Goal: Task Accomplishment & Management: Complete application form

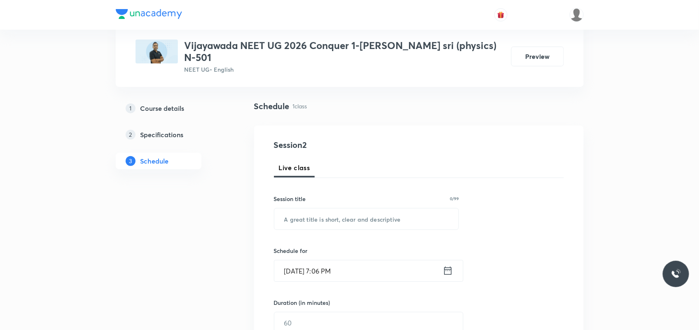
scroll to position [103, 0]
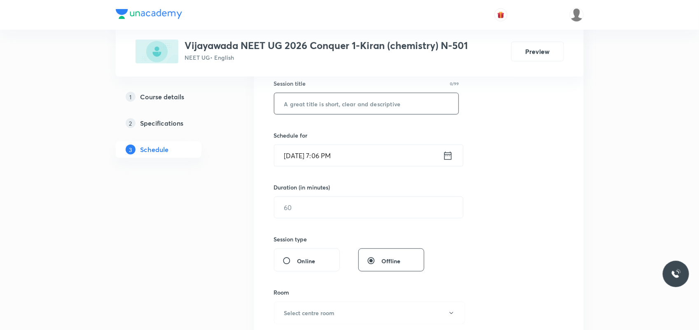
click at [317, 109] on input "text" at bounding box center [366, 103] width 184 height 21
type input "b"
click at [338, 93] on input "text" at bounding box center [366, 103] width 184 height 21
click at [332, 102] on input "text" at bounding box center [366, 103] width 184 height 21
type input "bas"
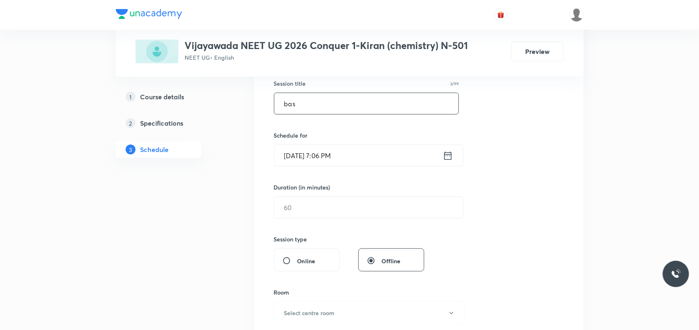
click at [324, 112] on input "bas" at bounding box center [366, 103] width 184 height 21
paste input "Thermodynamics"
type input "Thermodynamics"
click at [304, 157] on input "Sep 3, 2025, 7:06 PM" at bounding box center [358, 155] width 168 height 21
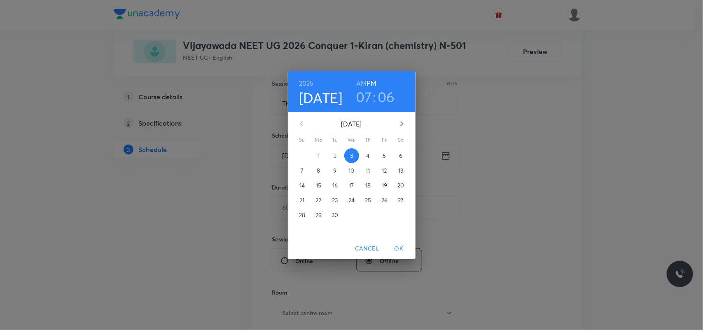
click at [369, 153] on p "4" at bounding box center [367, 156] width 3 height 8
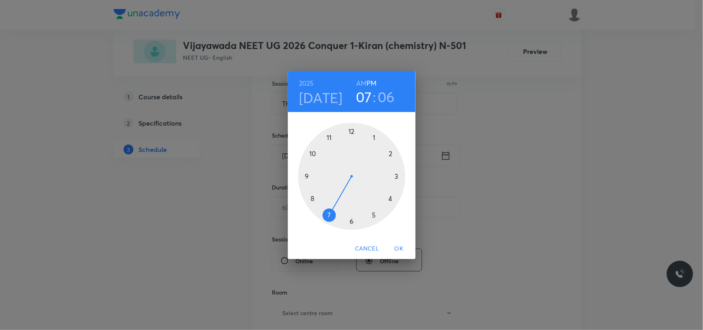
click at [363, 83] on h6 "AM" at bounding box center [361, 83] width 10 height 12
click at [310, 200] on div at bounding box center [351, 176] width 107 height 107
click at [351, 220] on div at bounding box center [351, 176] width 107 height 107
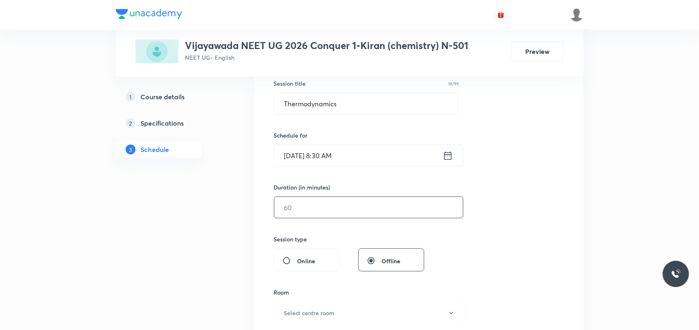
click at [343, 213] on input "text" at bounding box center [368, 207] width 189 height 21
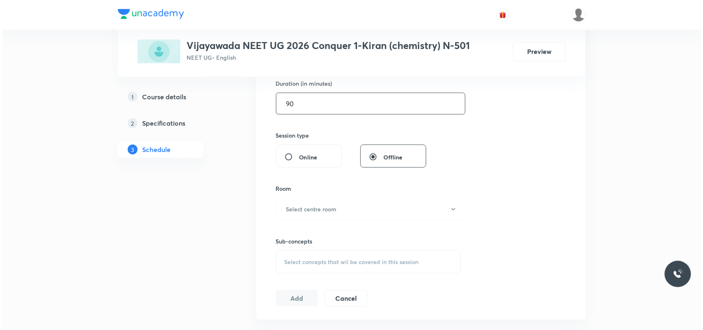
scroll to position [309, 0]
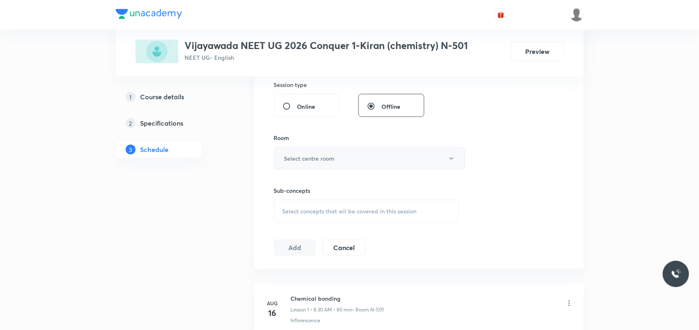
type input "90"
click at [320, 161] on h6 "Select centre room" at bounding box center [309, 158] width 51 height 9
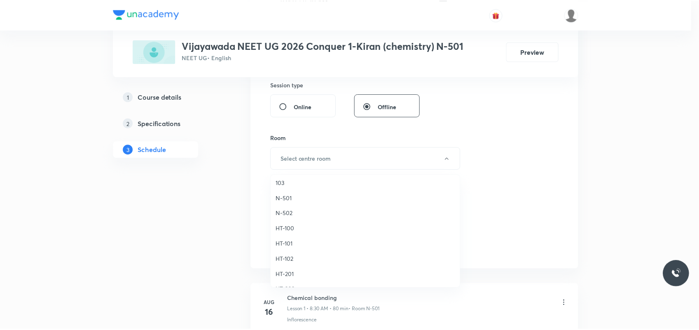
scroll to position [263, 0]
click at [291, 196] on span "N-501" at bounding box center [367, 197] width 180 height 9
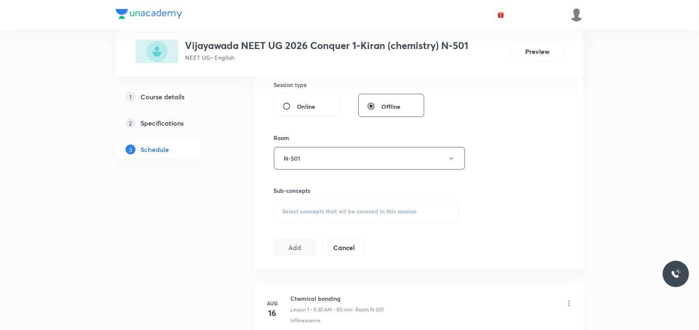
click at [292, 214] on span "Select concepts that wil be covered in this session" at bounding box center [349, 211] width 134 height 7
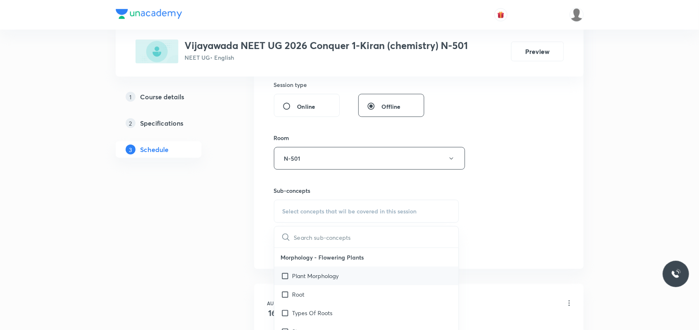
click at [312, 278] on p "Plant Morphology" at bounding box center [315, 275] width 47 height 9
checkbox input "true"
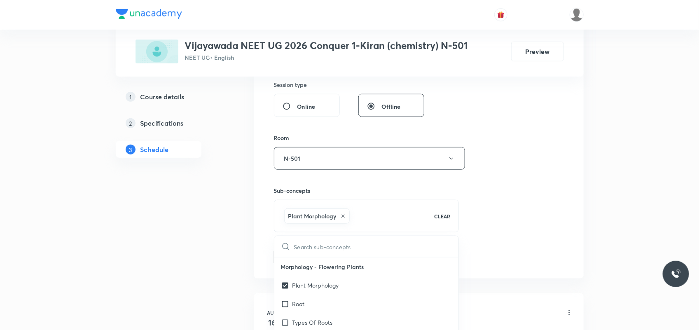
click at [172, 255] on div "1 Course details 2 Specifications 3 Schedule" at bounding box center [172, 119] width 112 height 579
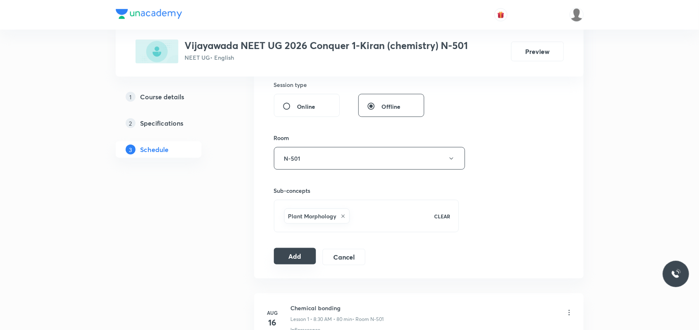
click at [302, 258] on button "Add" at bounding box center [295, 256] width 42 height 16
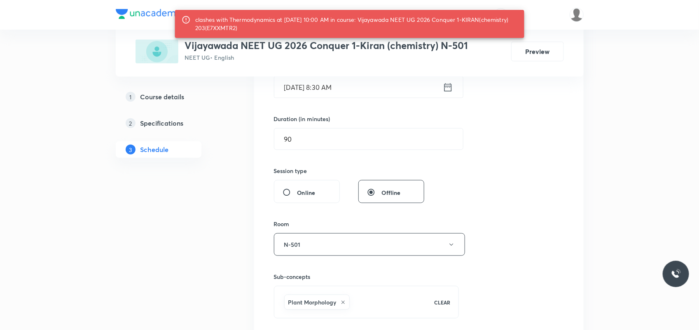
scroll to position [154, 0]
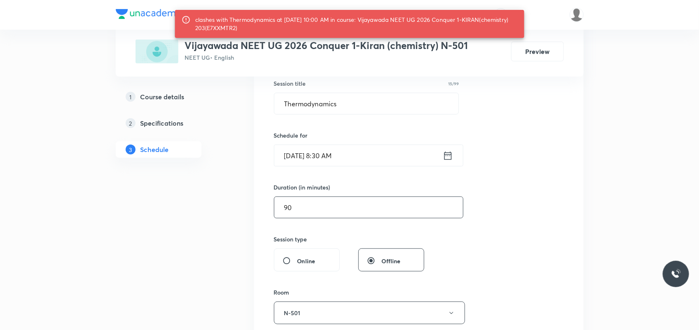
click at [286, 210] on input "90" at bounding box center [368, 207] width 189 height 21
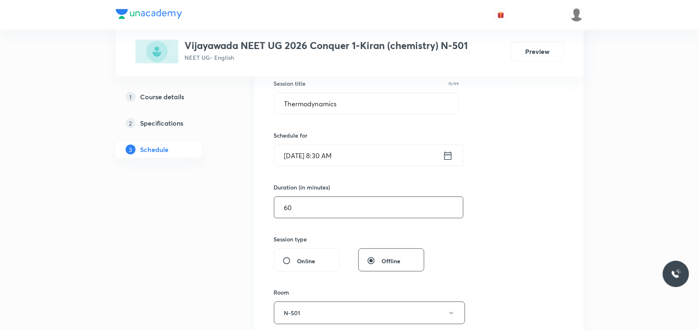
scroll to position [360, 0]
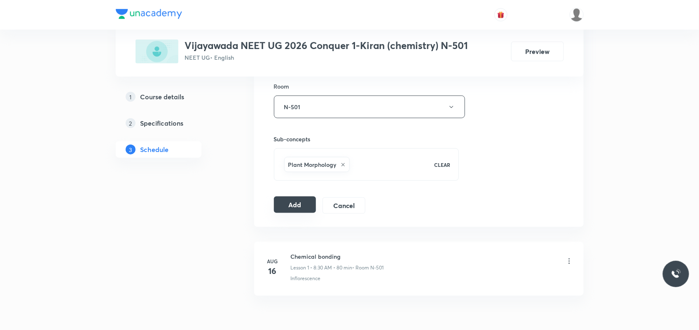
type input "60"
click at [302, 207] on button "Add" at bounding box center [295, 204] width 42 height 16
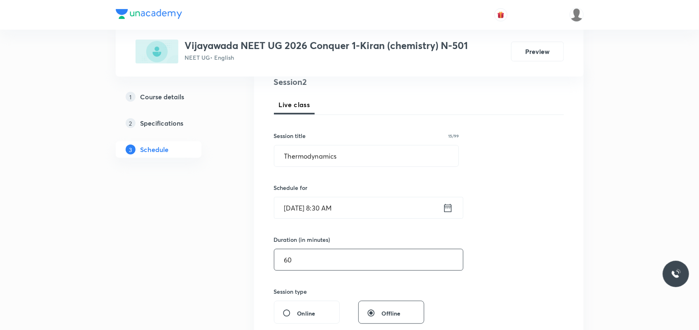
scroll to position [103, 0]
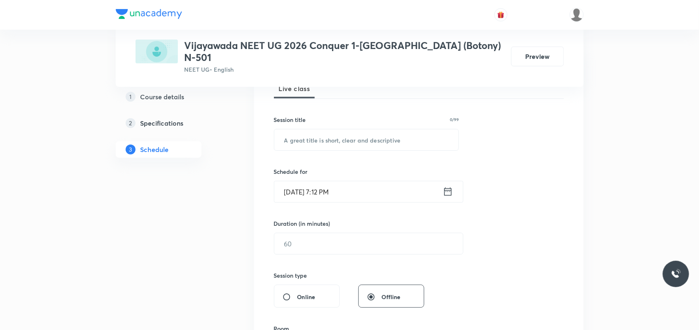
scroll to position [53, 0]
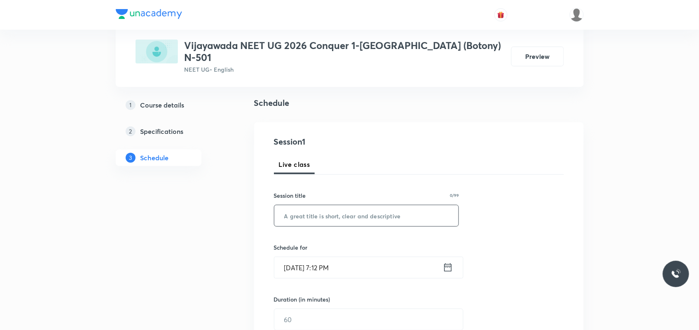
click at [306, 208] on input "text" at bounding box center [366, 215] width 184 height 21
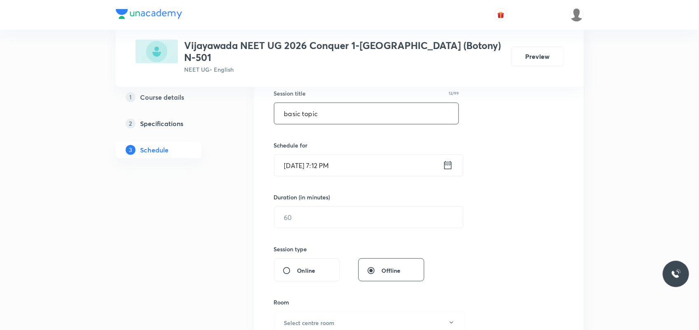
scroll to position [156, 0]
type input "basic topic"
click at [300, 159] on input "Sep 3, 2025, 7:12 PM" at bounding box center [358, 164] width 168 height 21
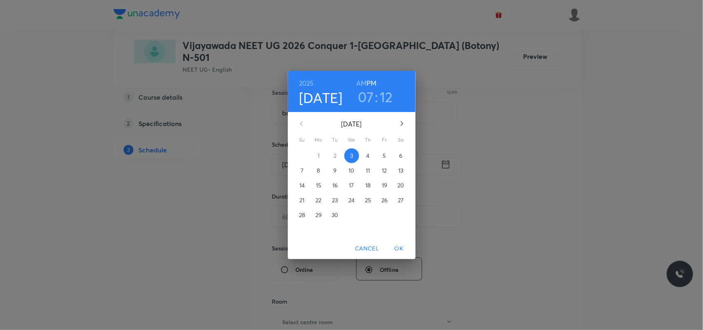
click at [369, 155] on p "4" at bounding box center [367, 156] width 3 height 8
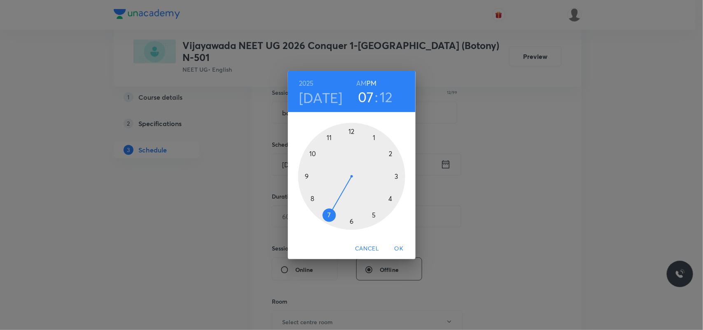
click at [363, 81] on h6 "AM" at bounding box center [361, 83] width 10 height 12
click at [313, 154] on div at bounding box center [351, 176] width 107 height 107
click at [351, 133] on div at bounding box center [351, 176] width 107 height 107
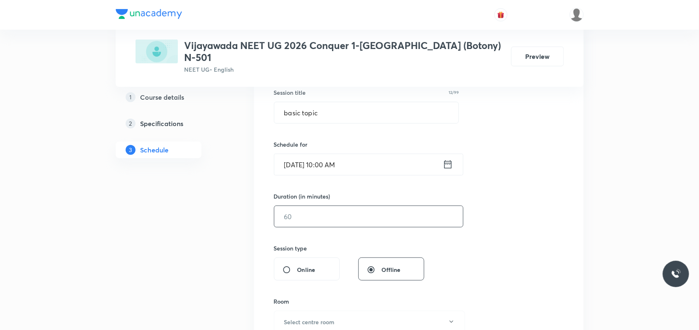
click at [310, 209] on input "text" at bounding box center [368, 216] width 189 height 21
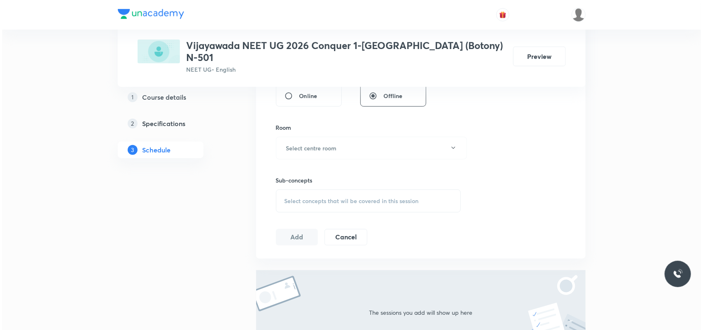
scroll to position [362, 0]
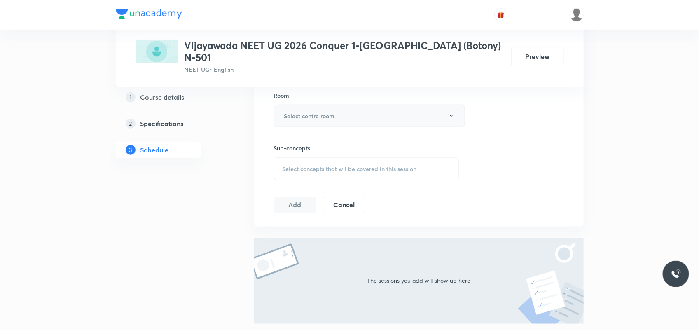
type input "90"
click at [315, 112] on h6 "Select centre room" at bounding box center [309, 116] width 51 height 9
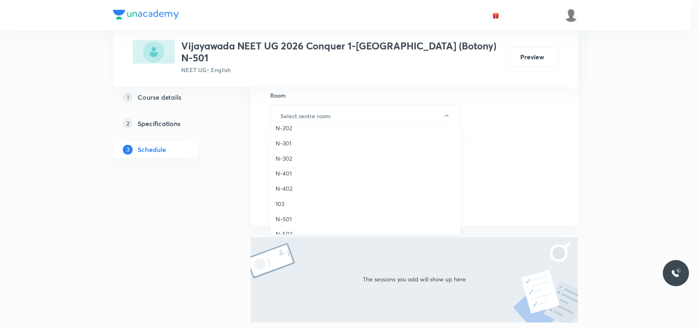
scroll to position [206, 0]
click at [291, 198] on span "N-501" at bounding box center [367, 201] width 180 height 9
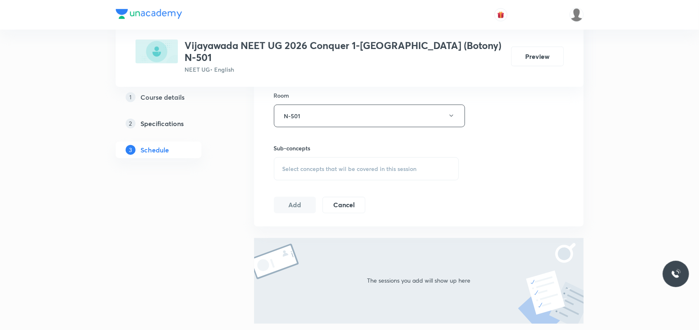
click at [293, 163] on div "Select concepts that wil be covered in this session" at bounding box center [366, 168] width 185 height 23
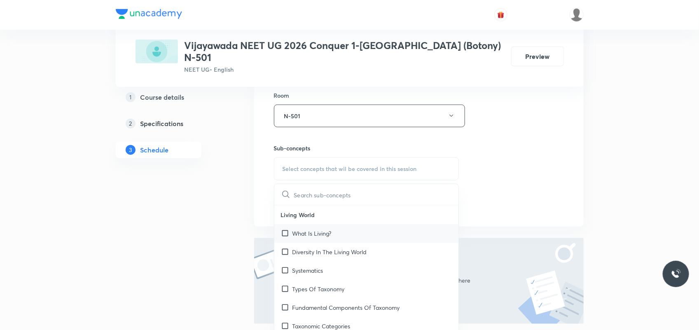
click at [304, 224] on div "What Is Living?" at bounding box center [366, 233] width 184 height 19
checkbox input "true"
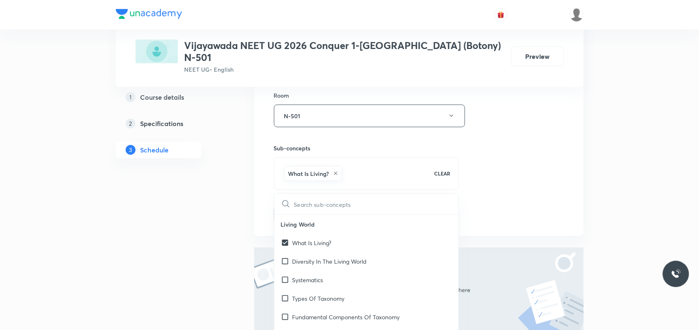
click at [205, 180] on div "1 Course details 2 Specifications 3 Schedule" at bounding box center [172, 87] width 112 height 598
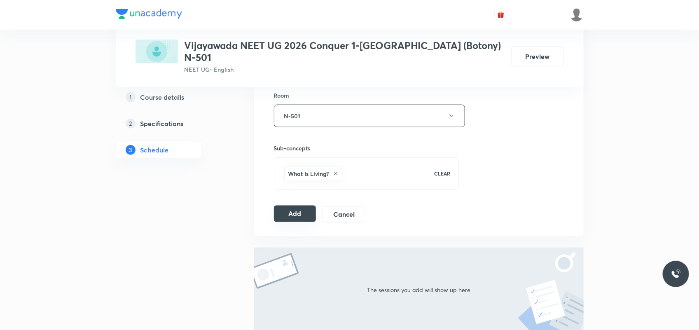
click at [285, 205] on button "Add" at bounding box center [295, 213] width 42 height 16
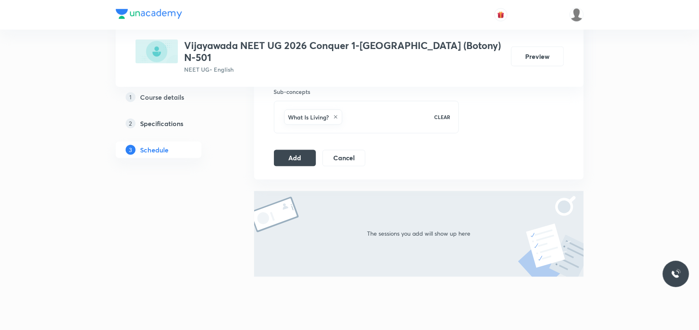
scroll to position [423, 0]
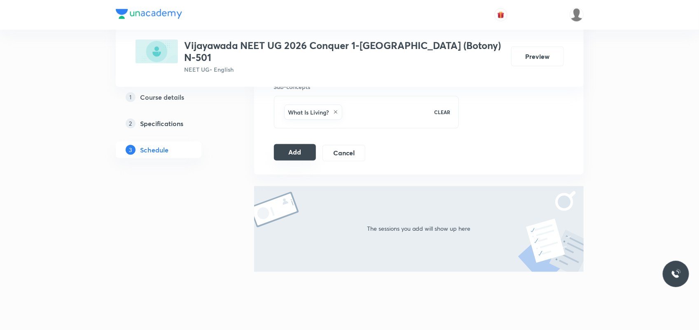
click at [294, 144] on button "Add" at bounding box center [295, 152] width 42 height 16
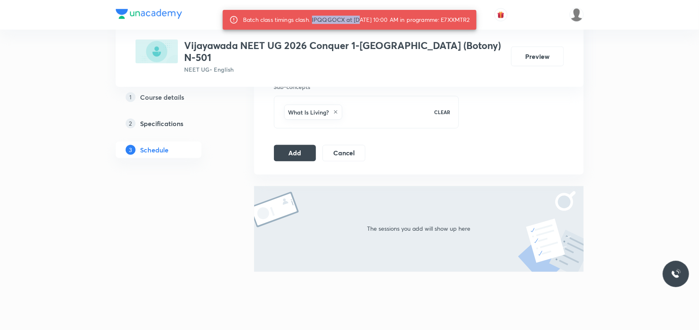
drag, startPoint x: 306, startPoint y: 17, endPoint x: 353, endPoint y: 17, distance: 47.8
click at [353, 17] on div "Batch class timings clash. IPQQGOCX at 04 Sep 2025 10:00 AM in programme: E7XXM…" at bounding box center [356, 19] width 227 height 15
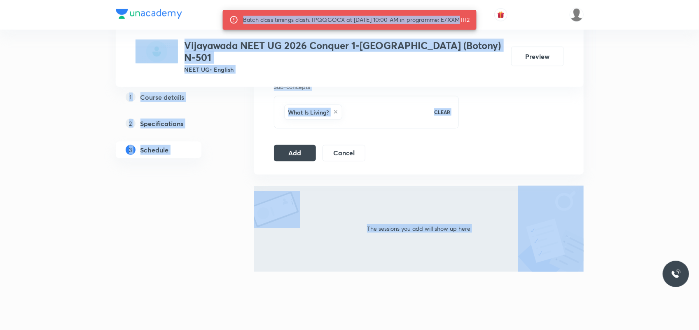
drag, startPoint x: 449, startPoint y: 19, endPoint x: 485, endPoint y: 15, distance: 36.0
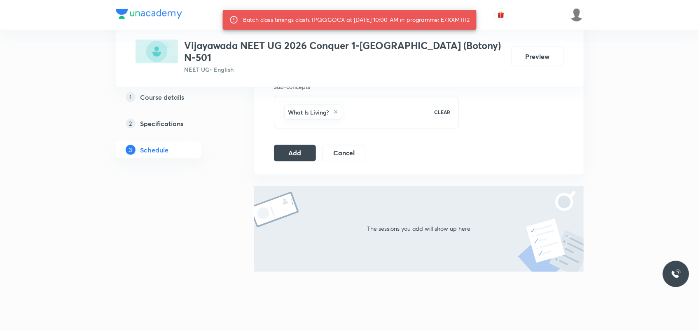
click at [470, 23] on div "Batch class timings clash. IPQQGOCX at 04 Sep 2025 10:00 AM in programme: E7XXM…" at bounding box center [356, 19] width 227 height 15
drag, startPoint x: 450, startPoint y: 21, endPoint x: 478, endPoint y: 21, distance: 27.6
click at [470, 21] on div "Batch class timings clash. IPQQGOCX at 04 Sep 2025 10:00 AM in programme: E7XXM…" at bounding box center [356, 19] width 227 height 15
copy div "E7XXMTR2"
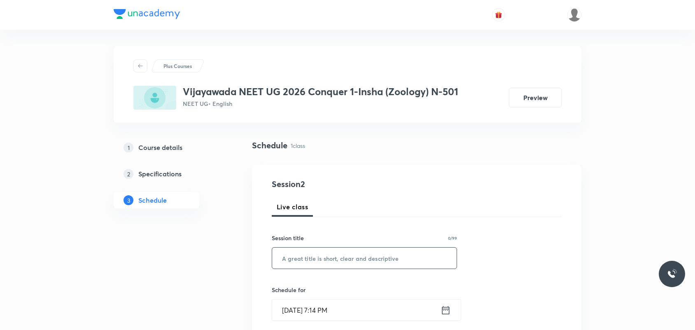
click at [301, 247] on input "text" at bounding box center [364, 257] width 184 height 21
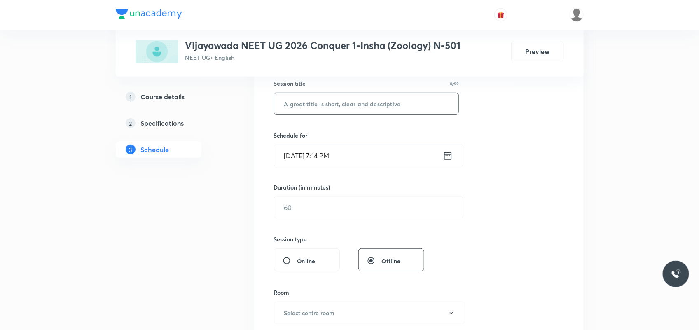
scroll to position [154, 0]
type input "basic topic"
click at [300, 159] on input "Sep 3, 2025, 7:14 PM" at bounding box center [358, 155] width 168 height 21
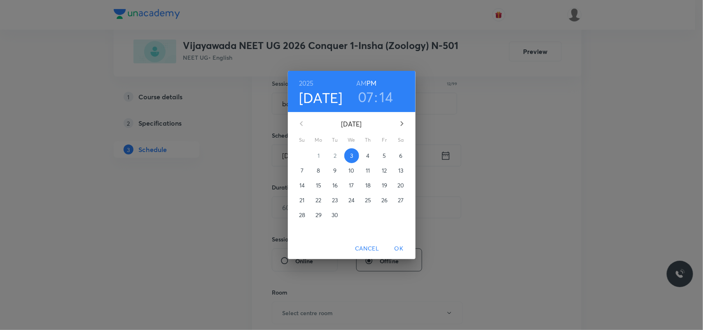
click at [365, 154] on span "4" at bounding box center [368, 156] width 15 height 8
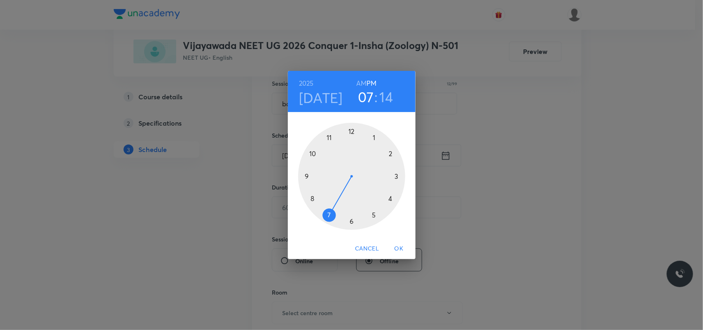
click at [395, 176] on div at bounding box center [351, 176] width 107 height 107
click at [390, 154] on div at bounding box center [351, 176] width 107 height 107
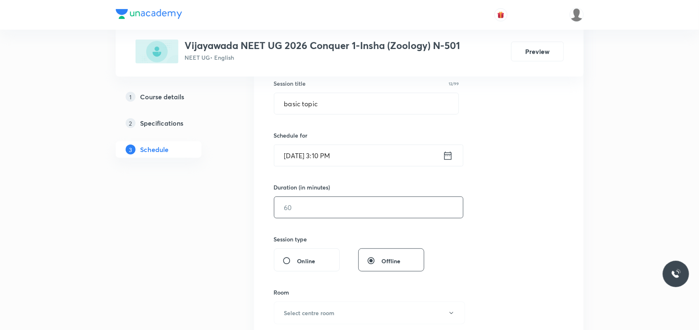
click at [324, 207] on input "text" at bounding box center [368, 207] width 189 height 21
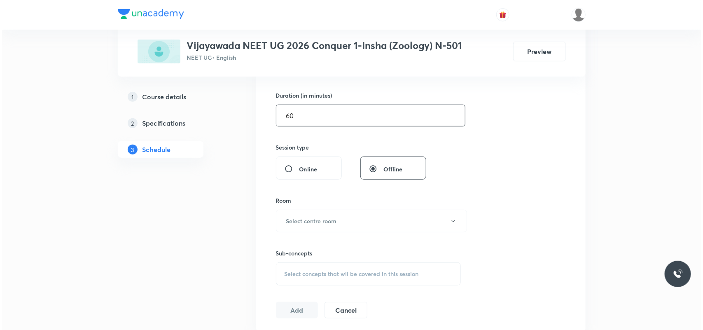
scroll to position [257, 0]
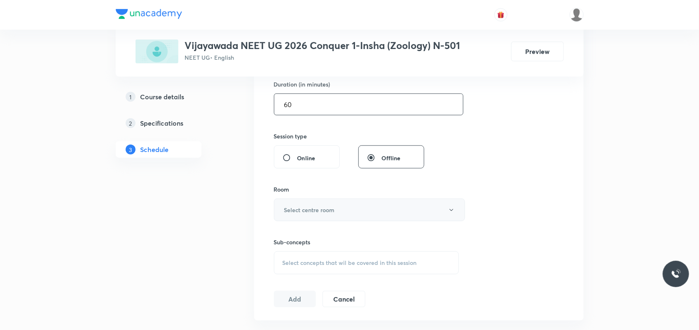
type input "60"
click at [310, 210] on h6 "Select centre room" at bounding box center [309, 209] width 51 height 9
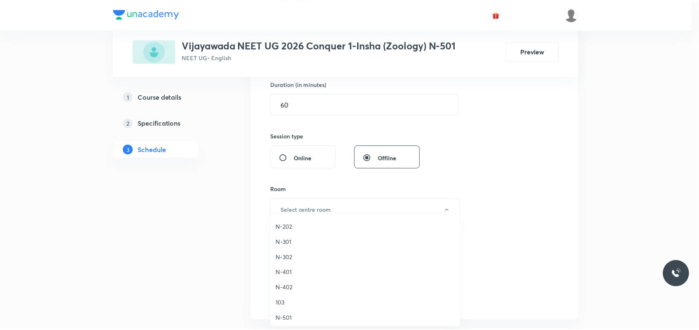
scroll to position [206, 0]
click at [296, 287] on li "N-501" at bounding box center [367, 293] width 190 height 15
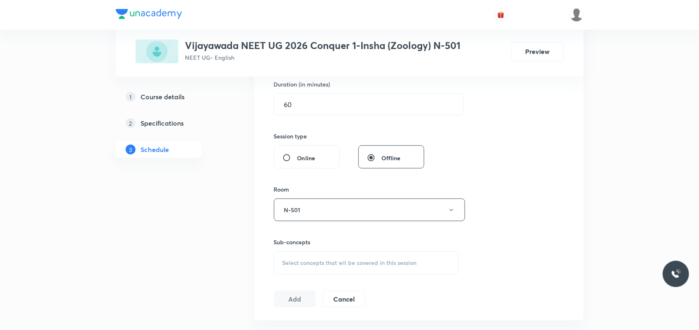
click at [294, 262] on span "Select concepts that wil be covered in this session" at bounding box center [349, 262] width 134 height 7
click at [301, 315] on p "Taxonomic Categories" at bounding box center [321, 317] width 58 height 9
checkbox input "true"
click at [223, 299] on div "1 Course details 2 Specifications 3 Schedule" at bounding box center [172, 171] width 112 height 579
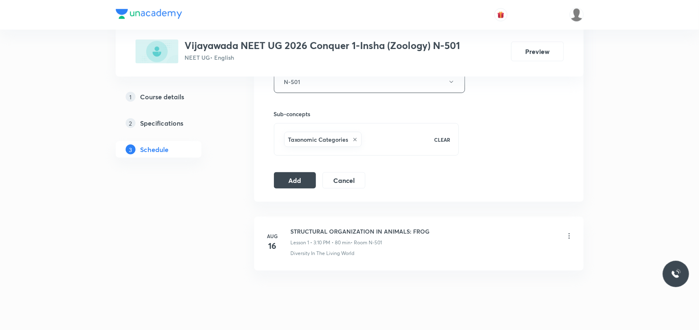
scroll to position [404, 0]
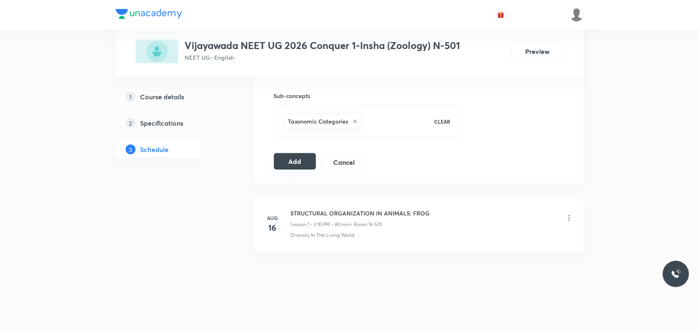
click at [291, 159] on button "Add" at bounding box center [295, 161] width 42 height 16
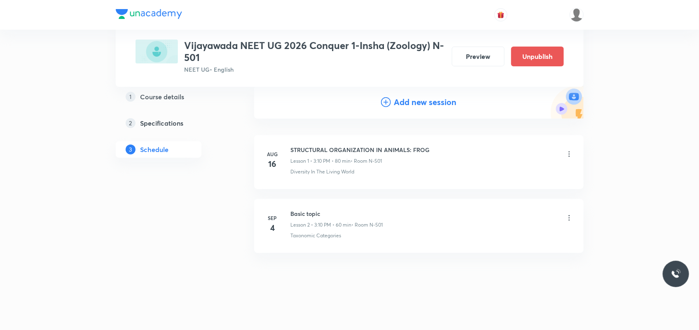
scroll to position [0, 0]
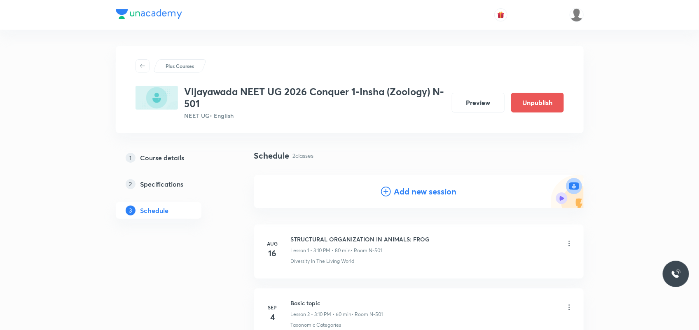
click at [397, 57] on div "Plus Courses Vijayawada NEET UG 2026 Conquer 1-Insha (Zoology) N-501 NEET UG • …" at bounding box center [350, 89] width 468 height 87
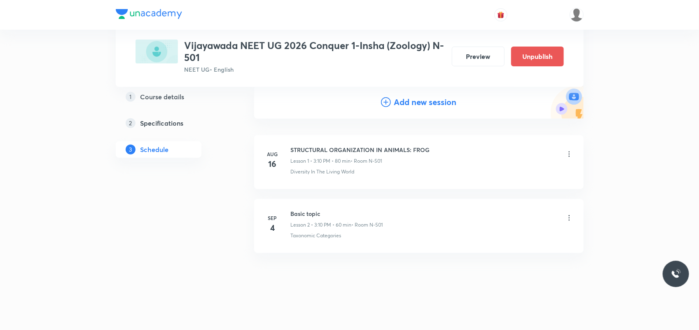
click at [569, 217] on icon at bounding box center [569, 218] width 8 height 8
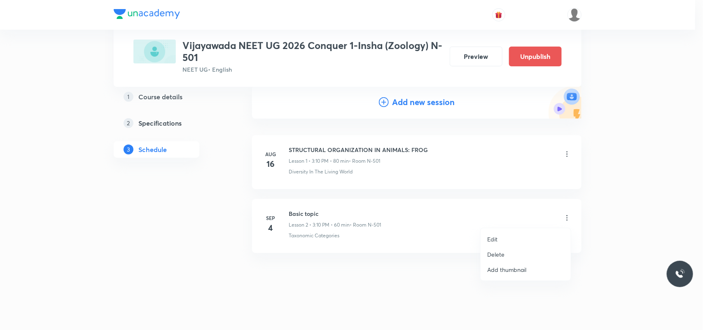
click at [509, 256] on li "Delete" at bounding box center [526, 254] width 90 height 15
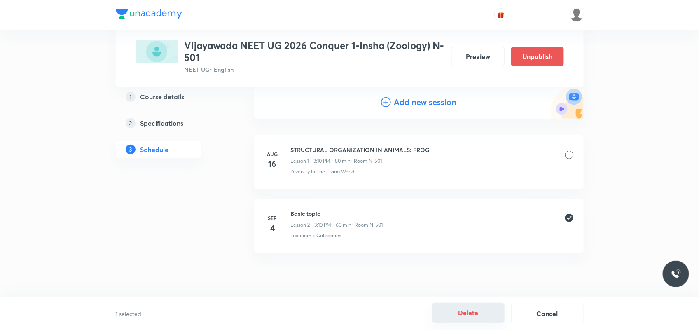
click at [476, 310] on button "Delete" at bounding box center [468, 313] width 72 height 20
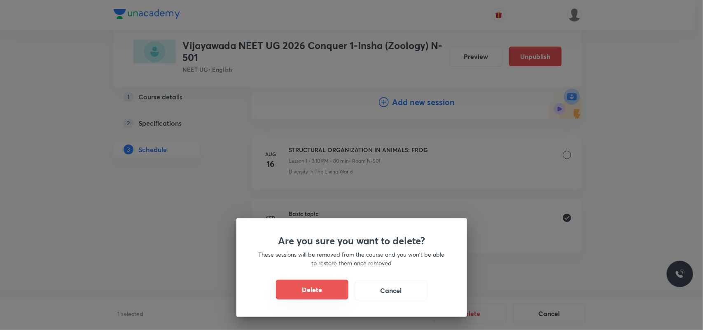
click at [323, 285] on button "Delete" at bounding box center [312, 290] width 72 height 20
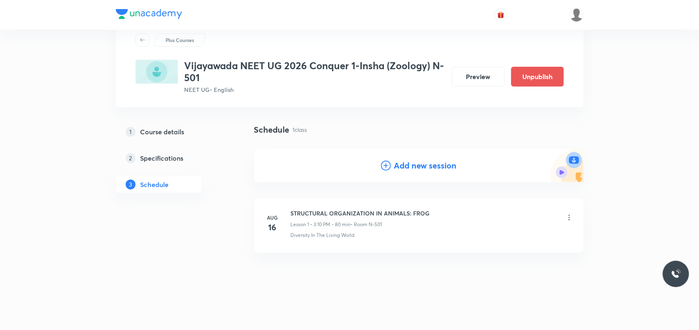
scroll to position [26, 0]
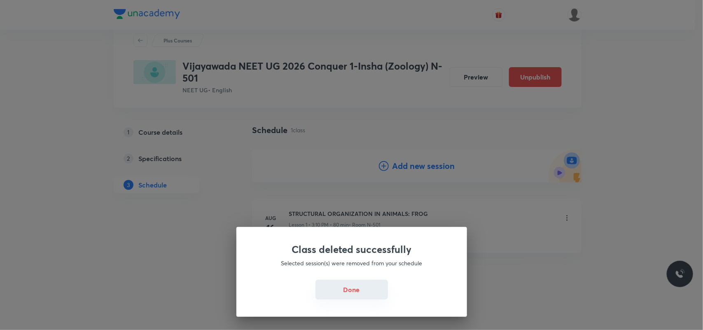
click at [347, 290] on button "Done" at bounding box center [351, 290] width 72 height 20
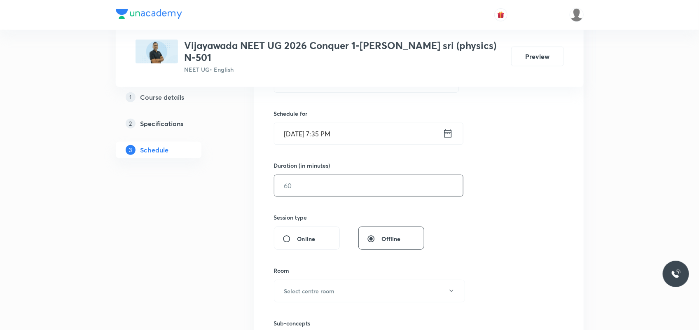
scroll to position [137, 0]
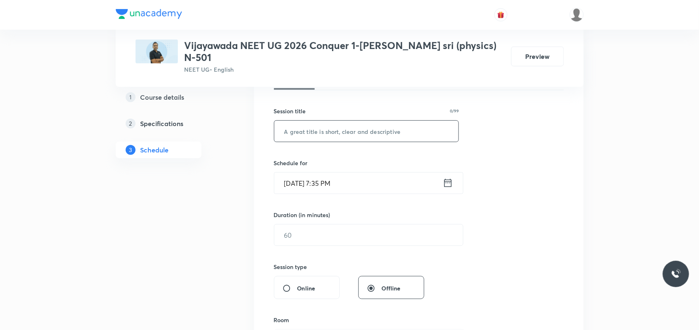
click at [346, 121] on input "text" at bounding box center [366, 131] width 184 height 21
type input "basic topic"
click at [299, 175] on input "[DATE] 7:35 PM" at bounding box center [358, 183] width 168 height 21
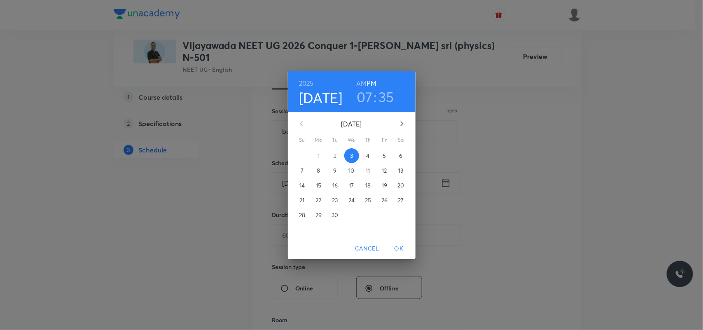
click at [364, 156] on span "4" at bounding box center [368, 156] width 15 height 8
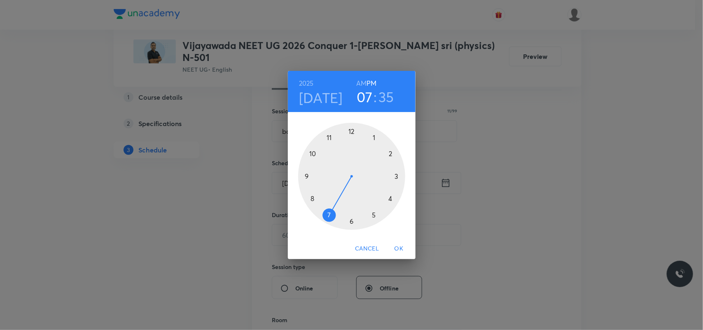
click at [313, 201] on div at bounding box center [351, 176] width 107 height 107
click at [366, 81] on h6 "PM" at bounding box center [371, 83] width 10 height 12
click at [363, 81] on h6 "AM" at bounding box center [361, 83] width 10 height 12
click at [350, 219] on div at bounding box center [351, 176] width 107 height 107
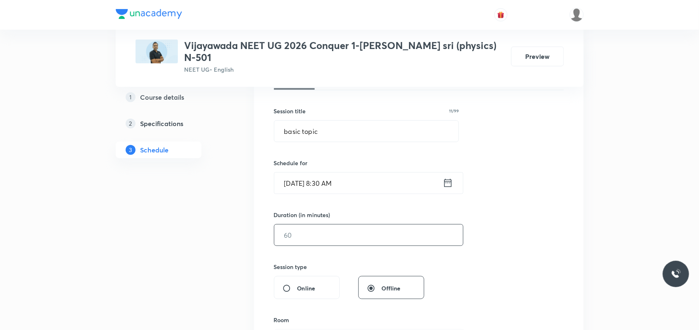
click at [322, 224] on input "text" at bounding box center [368, 234] width 189 height 21
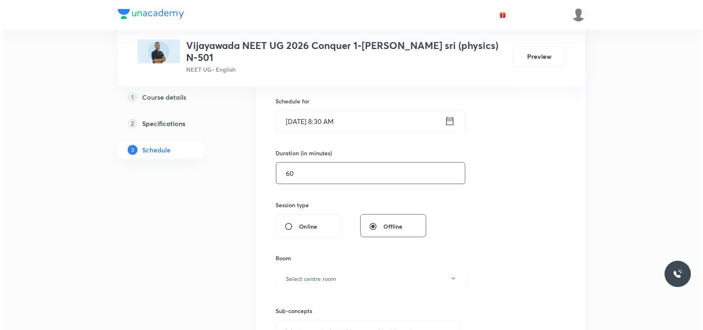
scroll to position [292, 0]
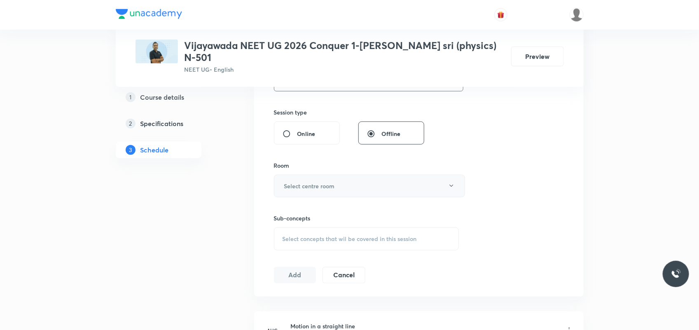
type input "60"
click at [316, 182] on h6 "Select centre room" at bounding box center [309, 186] width 51 height 9
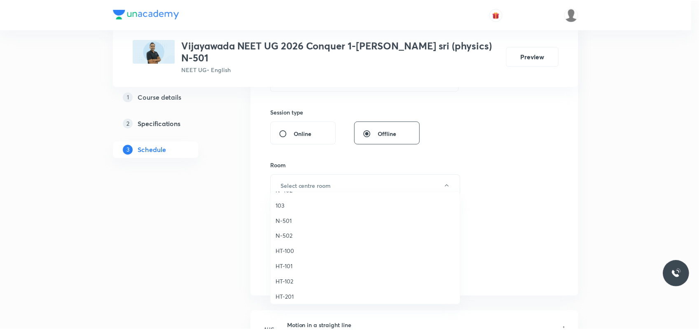
scroll to position [257, 0]
click at [287, 221] on span "N-501" at bounding box center [367, 219] width 180 height 9
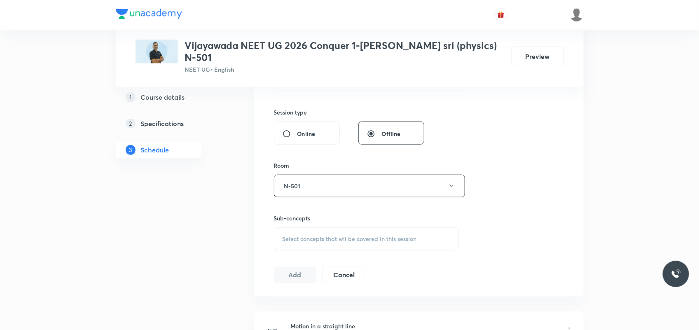
click at [259, 233] on div "Session 2 Live class Session title 11/99 basic topic ​ Schedule for Sep 4, 2025…" at bounding box center [418, 89] width 329 height 413
click at [313, 227] on div "Select concepts that wil be covered in this session" at bounding box center [366, 238] width 185 height 23
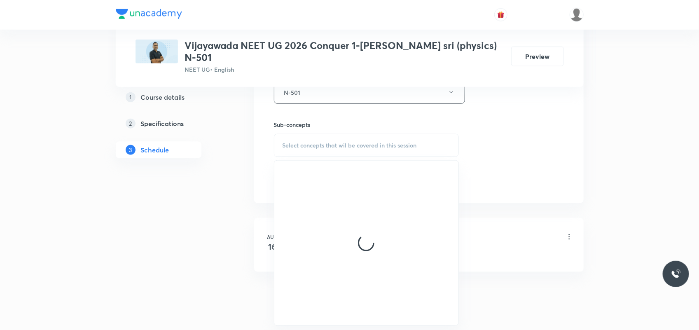
scroll to position [394, 0]
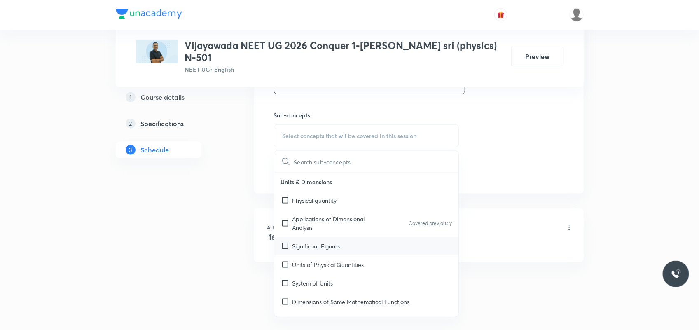
click at [324, 242] on p "Significant Figures" at bounding box center [316, 246] width 48 height 9
checkbox input "true"
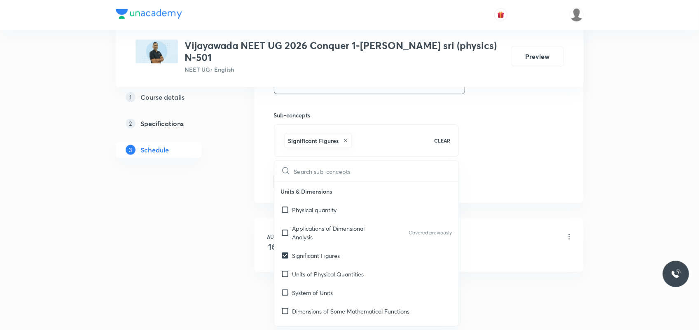
click at [217, 238] on div "1 Course details 2 Specifications 3 Schedule" at bounding box center [172, 44] width 112 height 579
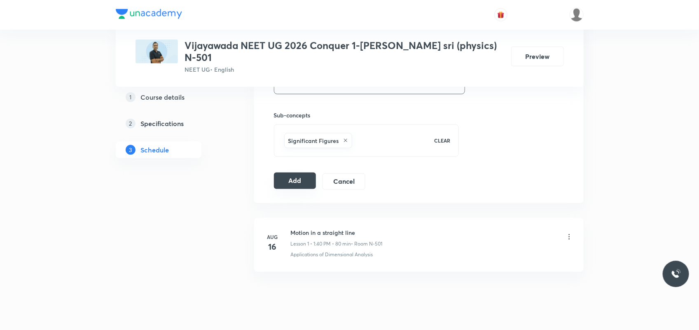
click at [289, 180] on button "Add" at bounding box center [295, 181] width 42 height 16
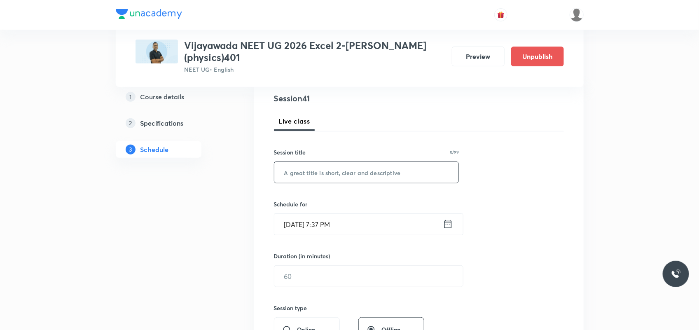
scroll to position [103, 0]
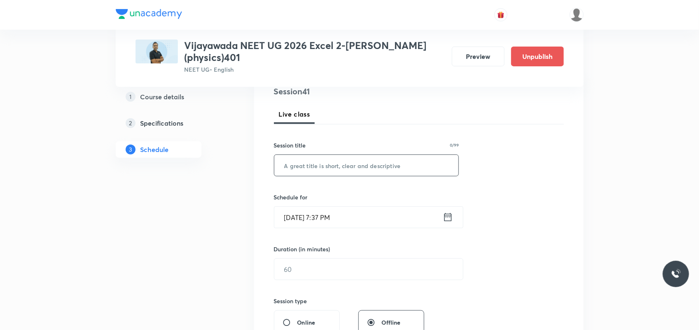
click at [311, 155] on input "text" at bounding box center [366, 165] width 184 height 21
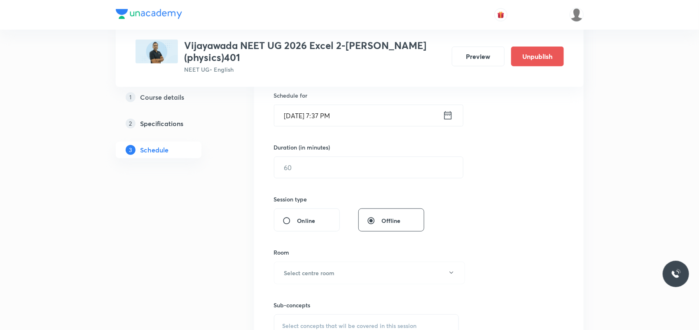
scroll to position [206, 0]
type input "basic topic"
click at [301, 105] on input "Sep 3, 2025, 7:37 PM" at bounding box center [358, 114] width 168 height 21
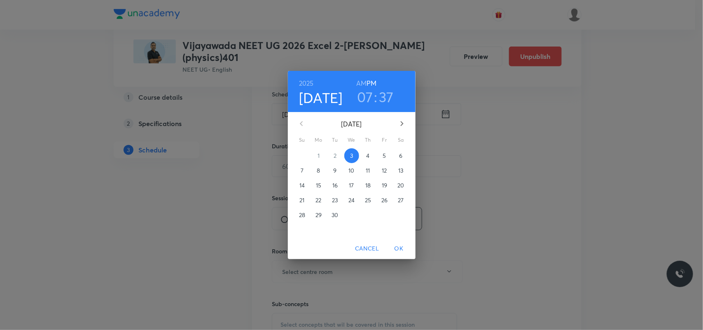
click at [368, 157] on p "4" at bounding box center [367, 156] width 3 height 8
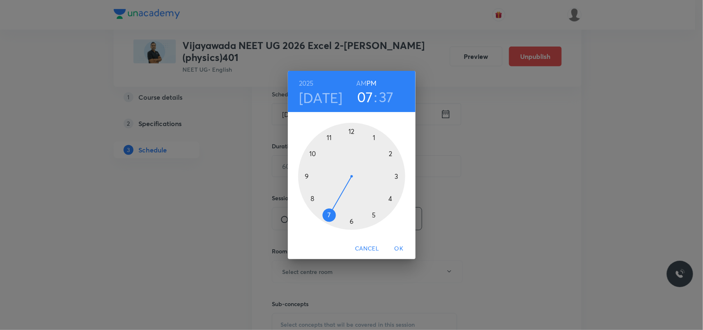
click at [363, 81] on h6 "AM" at bounding box center [361, 83] width 10 height 12
click at [374, 136] on div at bounding box center [351, 176] width 107 height 107
click at [312, 198] on div at bounding box center [351, 176] width 107 height 107
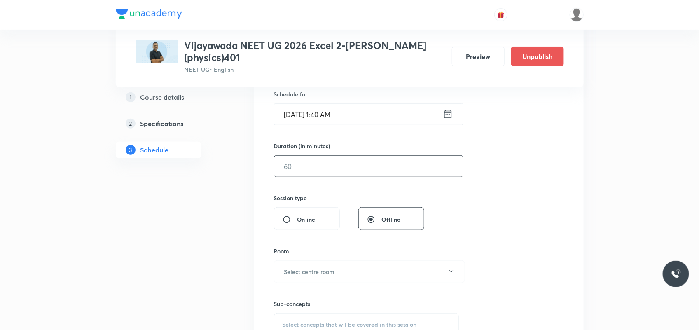
click at [315, 156] on input "text" at bounding box center [368, 166] width 189 height 21
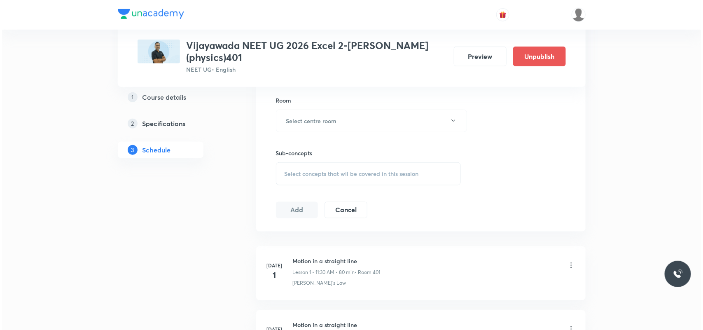
scroll to position [360, 0]
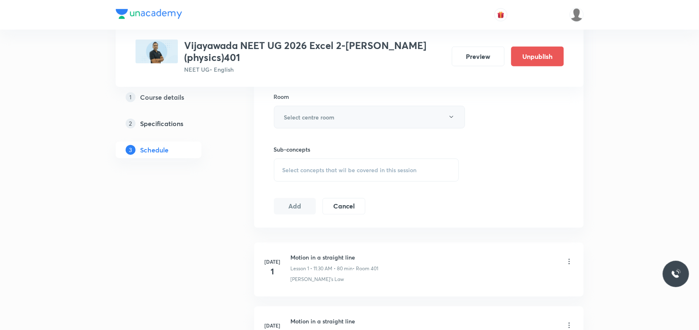
type input "60"
click at [320, 113] on h6 "Select centre room" at bounding box center [309, 117] width 51 height 9
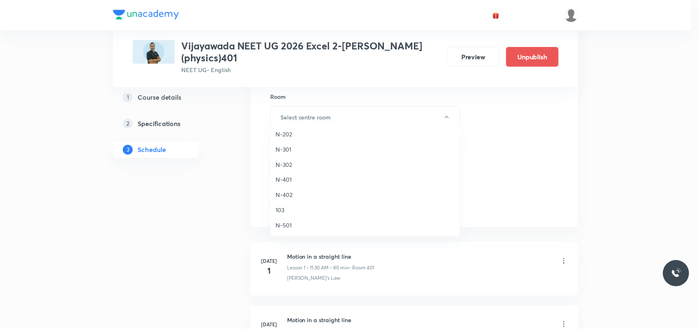
scroll to position [206, 0]
click at [293, 202] on span "N-501" at bounding box center [367, 202] width 180 height 9
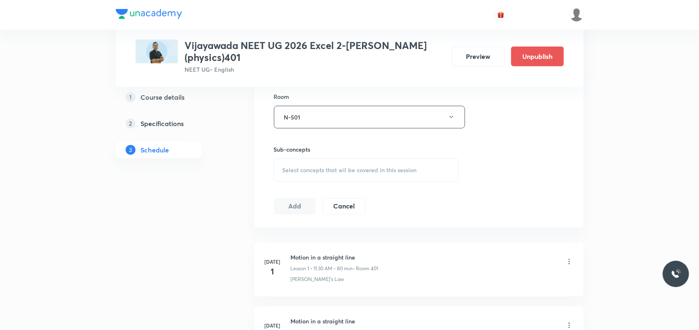
click at [305, 168] on div "Select concepts that wil be covered in this session" at bounding box center [366, 170] width 185 height 23
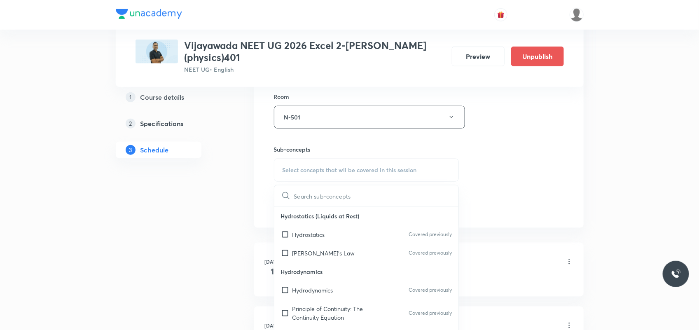
click at [324, 249] on div "Pascal's Law Covered previously" at bounding box center [366, 253] width 184 height 19
checkbox input "true"
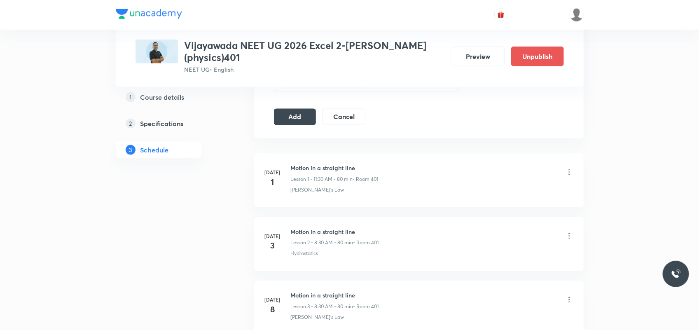
scroll to position [463, 0]
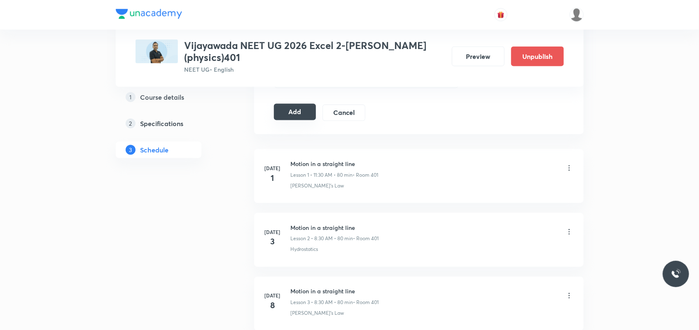
click at [294, 106] on button "Add" at bounding box center [295, 112] width 42 height 16
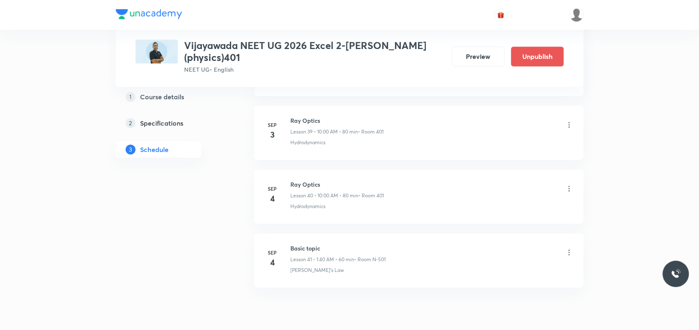
scroll to position [2576, 0]
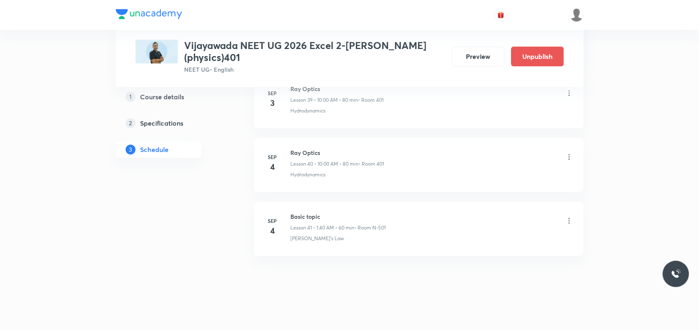
click at [570, 217] on icon at bounding box center [569, 221] width 8 height 8
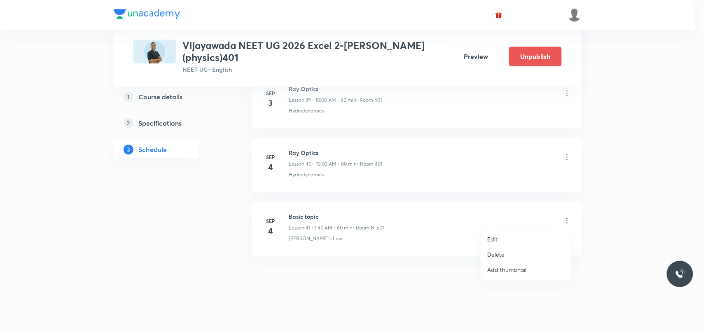
click at [506, 255] on li "Delete" at bounding box center [526, 254] width 90 height 15
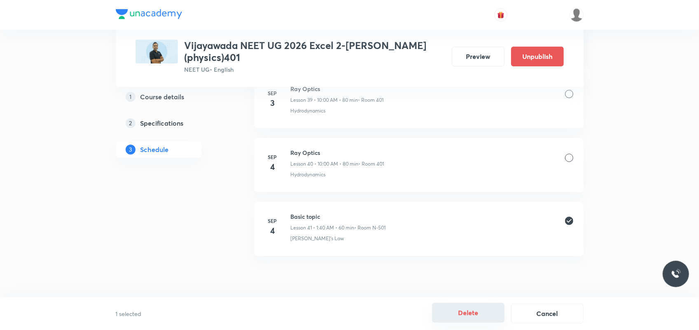
click at [472, 313] on button "Delete" at bounding box center [468, 313] width 72 height 20
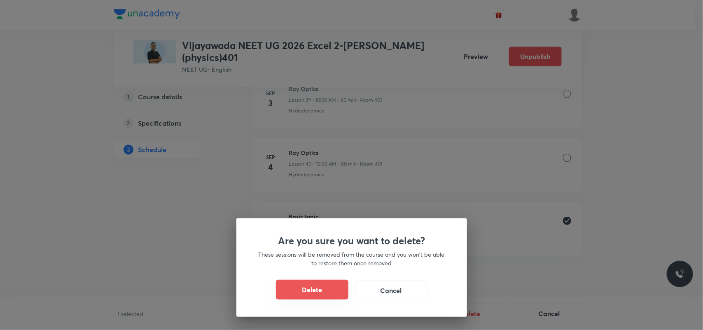
click at [325, 289] on button "Delete" at bounding box center [312, 290] width 72 height 20
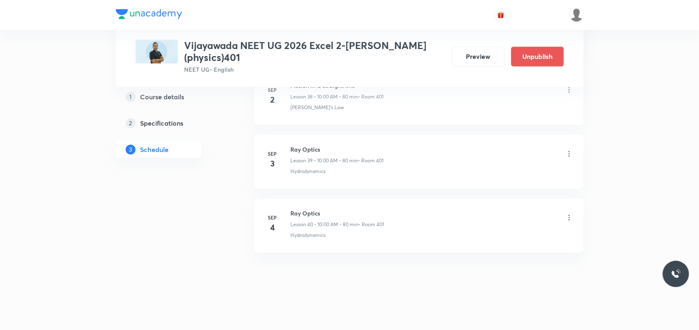
scroll to position [2512, 0]
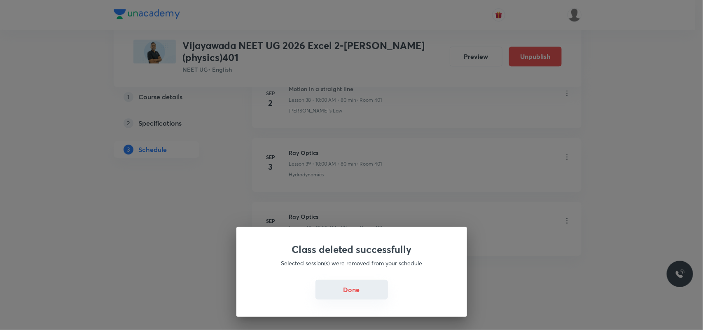
click at [346, 292] on button "Done" at bounding box center [351, 290] width 72 height 20
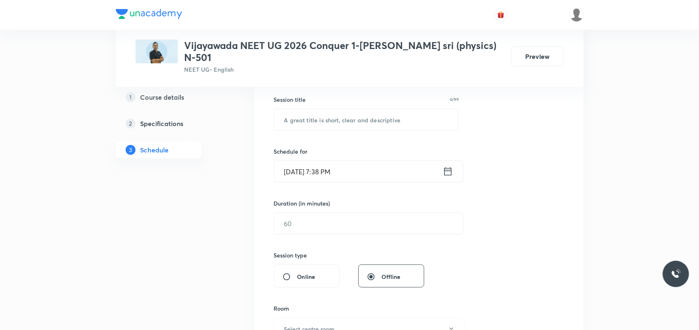
scroll to position [154, 0]
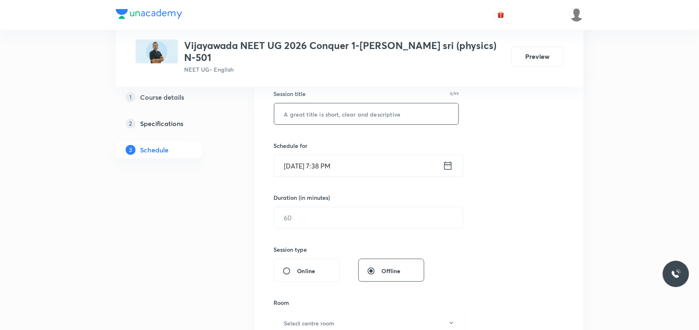
click at [322, 103] on input "text" at bounding box center [366, 113] width 184 height 21
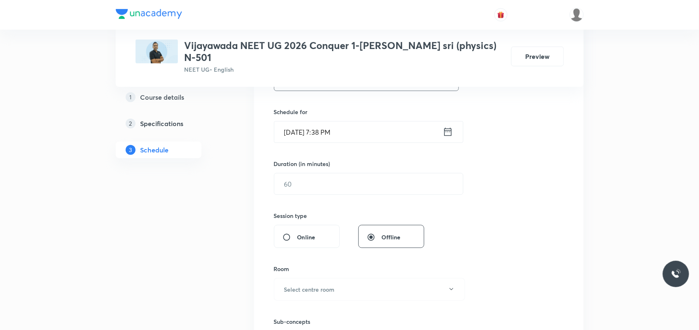
scroll to position [206, 0]
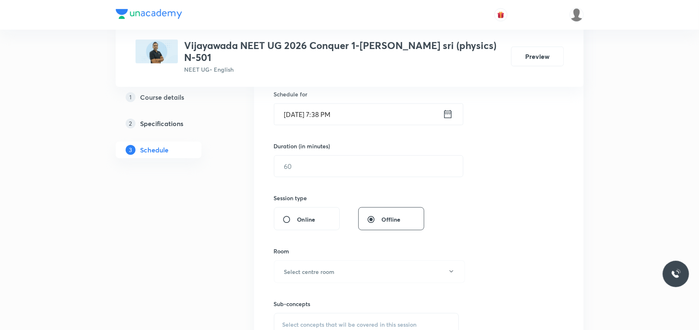
type input "basic topic"
click at [300, 104] on input "Sep 3, 2025, 7:38 PM" at bounding box center [358, 114] width 168 height 21
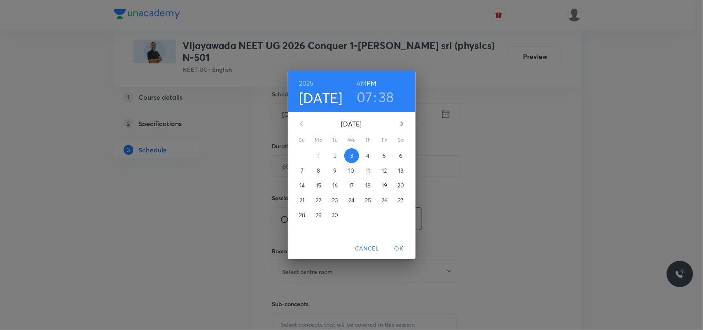
click at [363, 154] on span "4" at bounding box center [368, 156] width 15 height 8
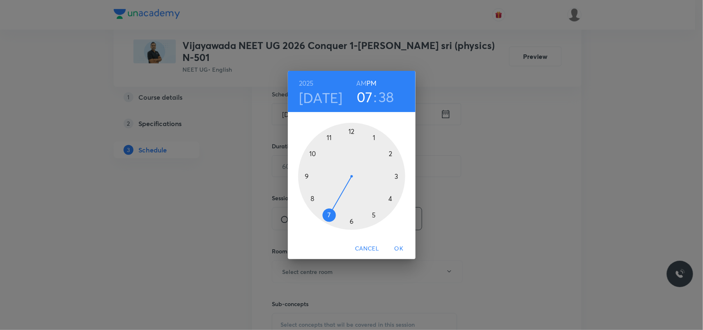
click at [374, 135] on div at bounding box center [351, 176] width 107 height 107
click at [312, 201] on div at bounding box center [351, 176] width 107 height 107
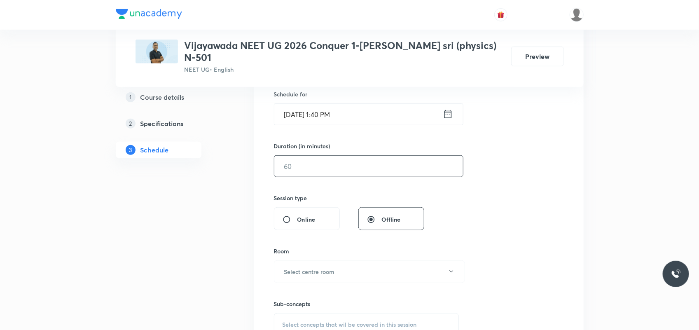
click at [313, 163] on input "text" at bounding box center [368, 166] width 189 height 21
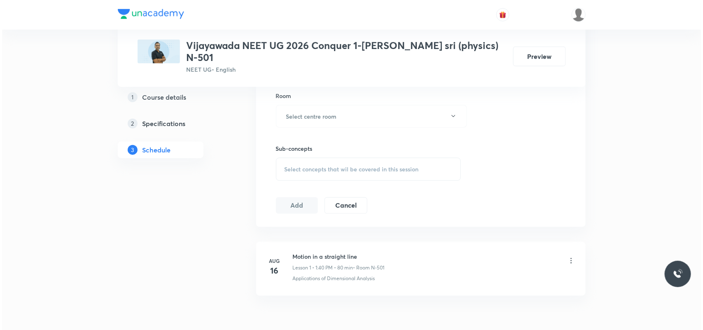
scroll to position [343, 0]
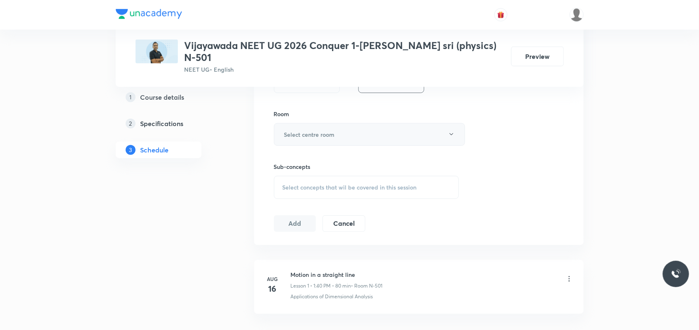
type input "60"
click at [322, 129] on button "Select centre room" at bounding box center [369, 134] width 191 height 23
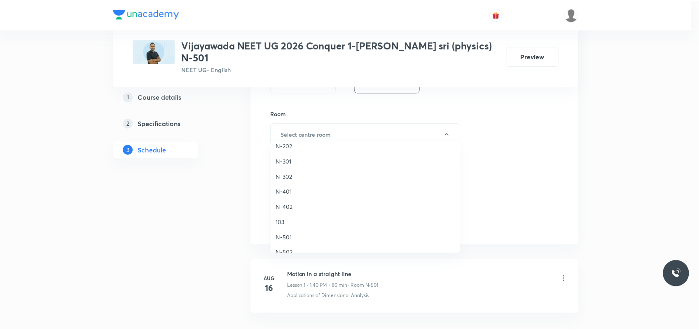
scroll to position [206, 0]
click at [289, 220] on span "N-501" at bounding box center [367, 219] width 180 height 9
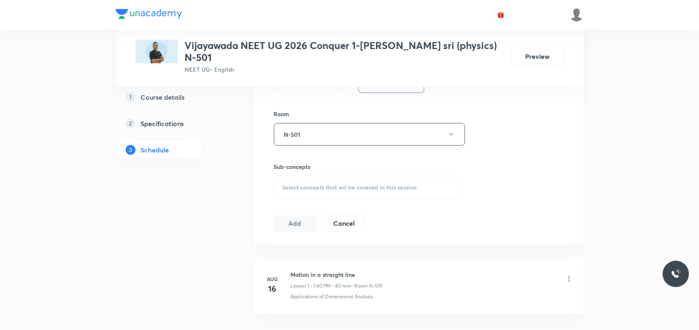
click at [309, 183] on div "Select concepts that wil be covered in this session" at bounding box center [366, 187] width 185 height 23
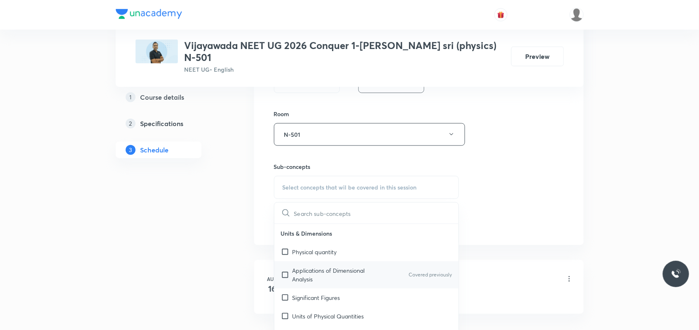
click at [309, 266] on p "Applications of Dimensional Analysis" at bounding box center [333, 274] width 83 height 17
checkbox input "true"
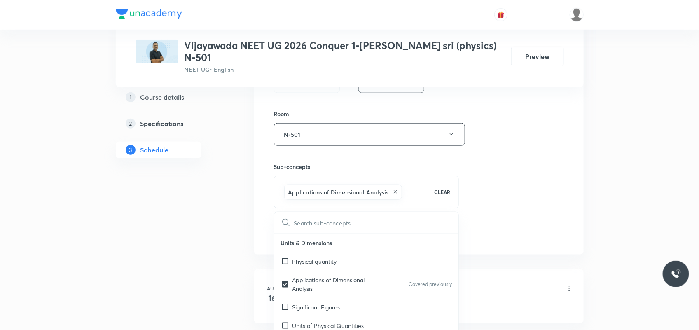
click at [223, 259] on div "1 Course details 2 Specifications 3 Schedule" at bounding box center [172, 95] width 112 height 579
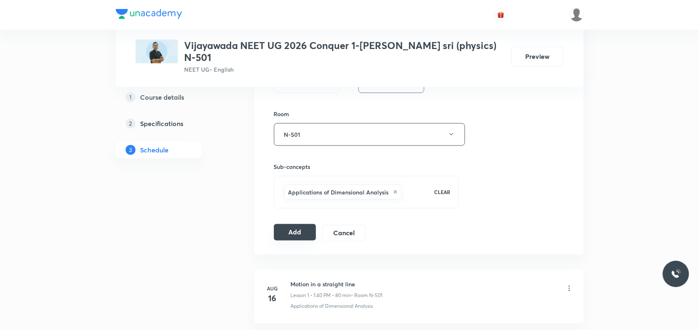
click at [300, 230] on button "Add" at bounding box center [295, 232] width 42 height 16
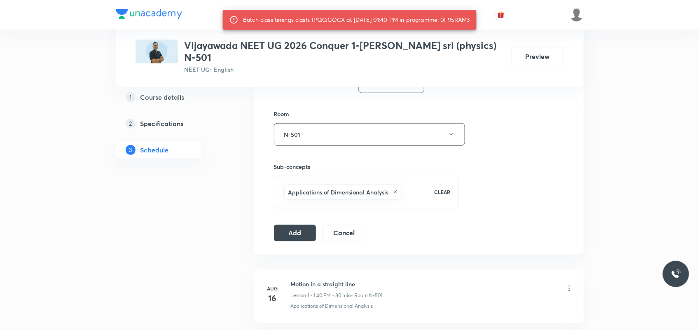
drag, startPoint x: 450, startPoint y: 19, endPoint x: 478, endPoint y: 20, distance: 27.6
click at [470, 20] on div "Batch class timings clash. IPQQGOCX at 04 Sep 2025 01:40 PM in programme: 0F95R…" at bounding box center [356, 19] width 227 height 15
copy div "0F95RAM3"
